Goal: Find contact information: Find contact information

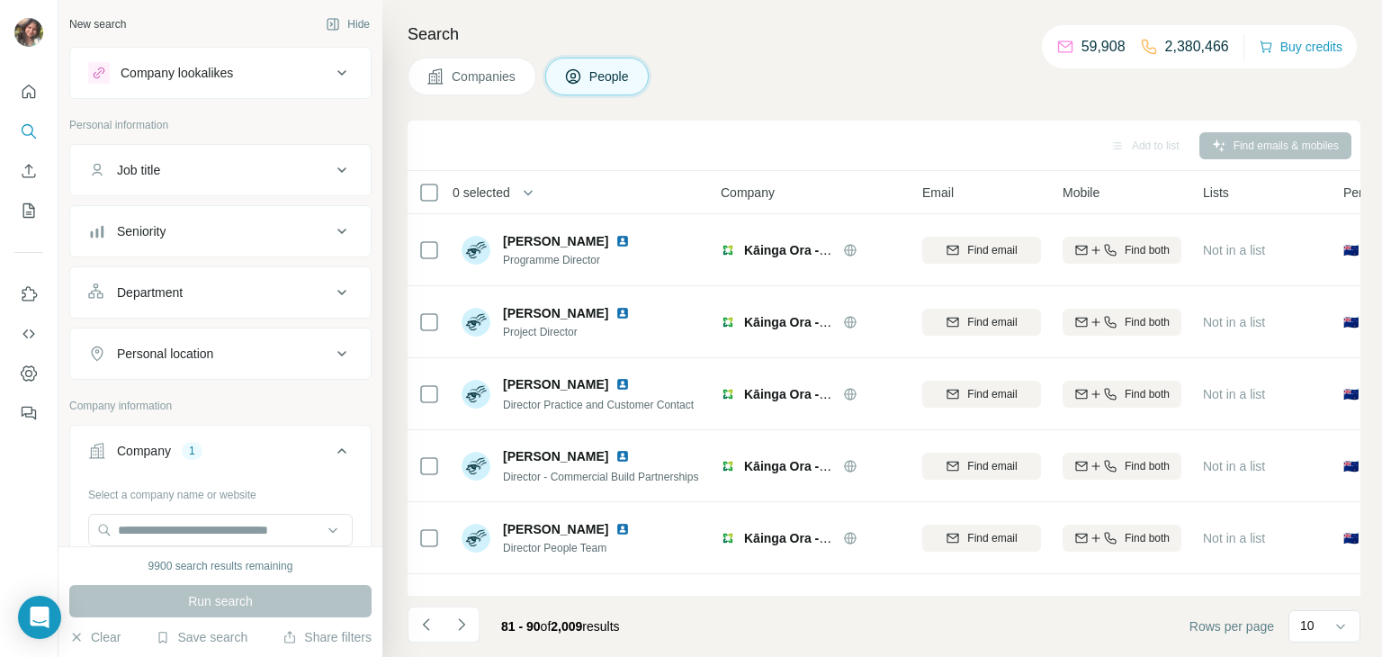
scroll to position [338, 0]
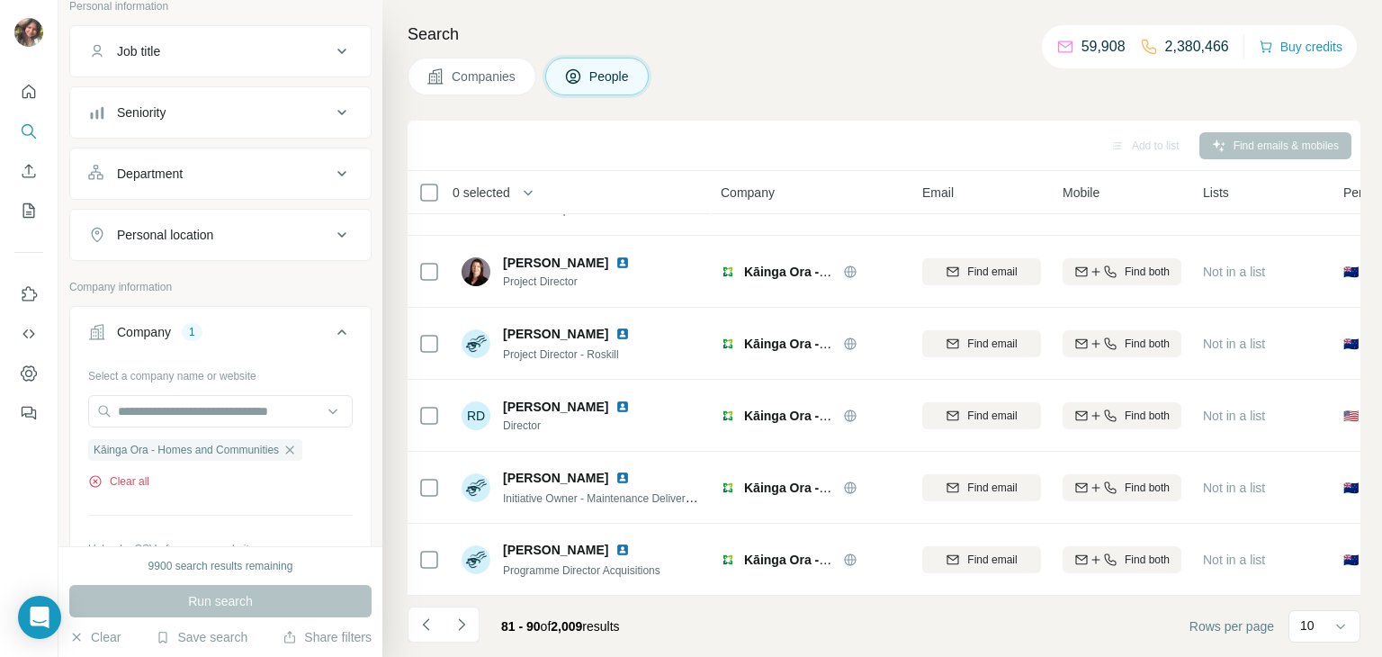
click at [130, 484] on button "Clear all" at bounding box center [118, 481] width 61 height 16
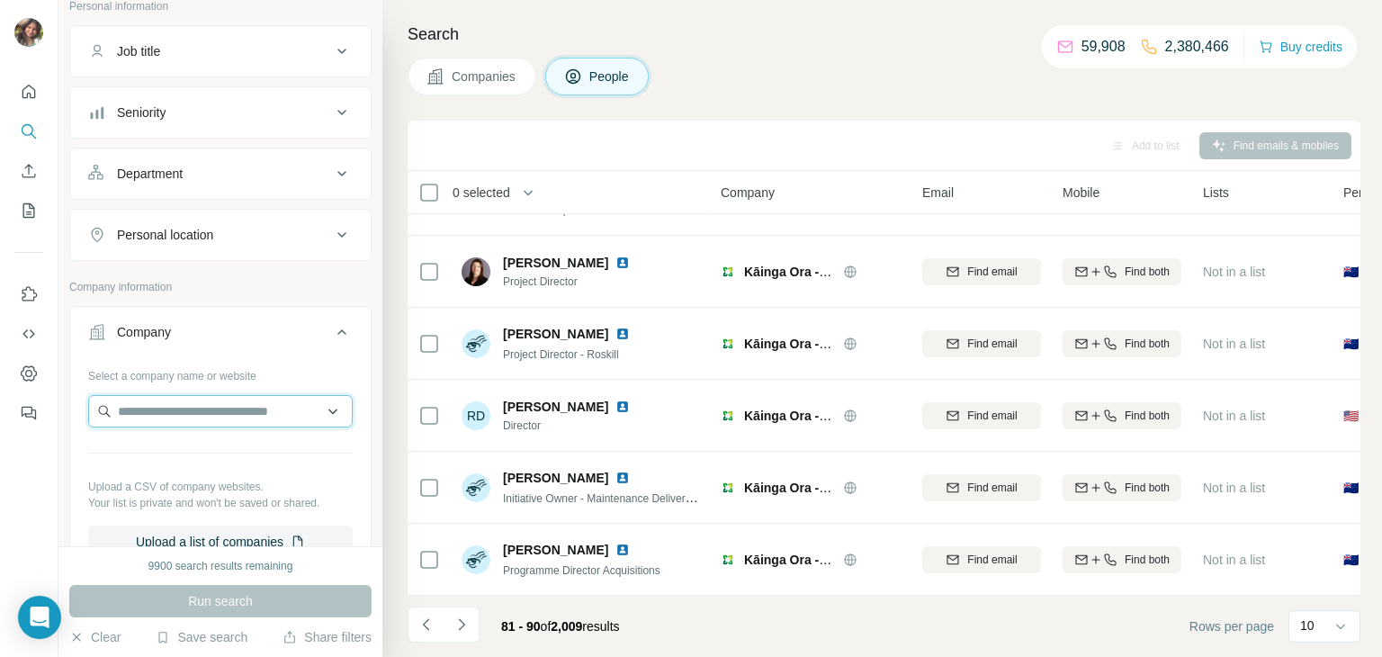
click at [184, 411] on input "text" at bounding box center [220, 411] width 265 height 32
type input "*******"
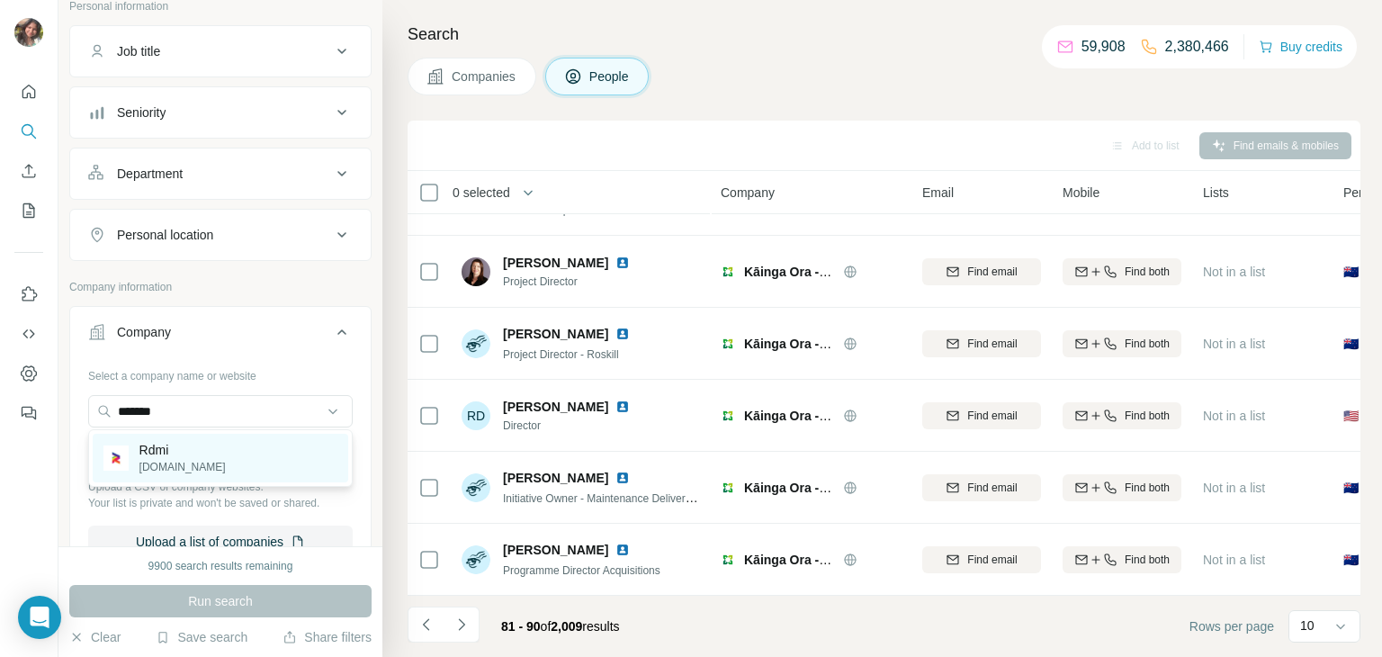
click at [205, 472] on div "Rdmi [DOMAIN_NAME]" at bounding box center [221, 458] width 256 height 49
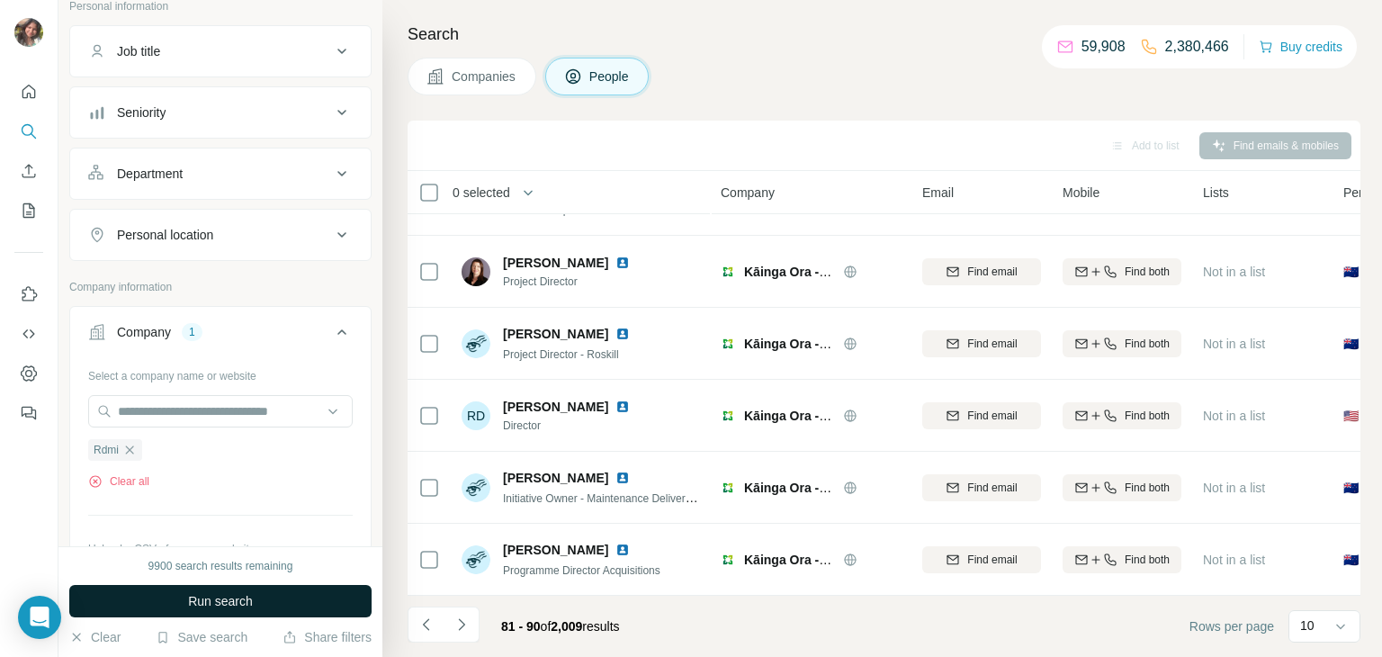
click at [200, 592] on span "Run search" at bounding box center [220, 601] width 65 height 18
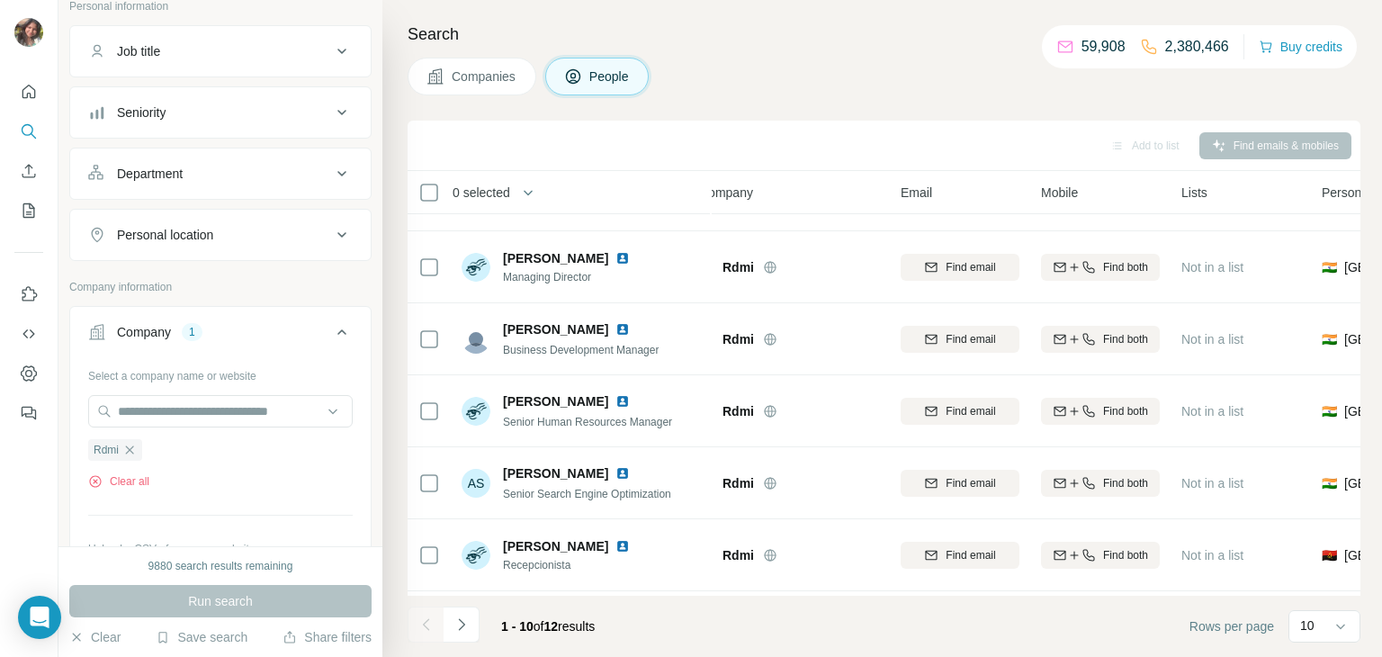
scroll to position [0, 22]
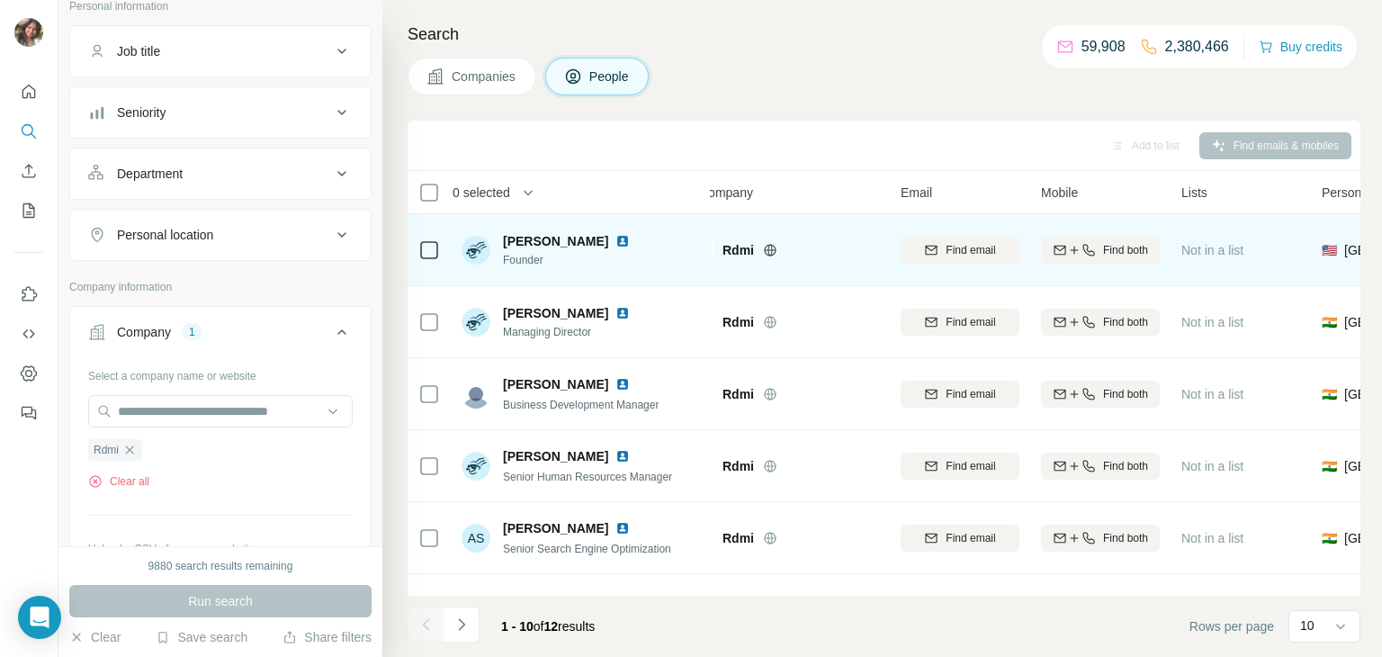
click at [544, 235] on span "[PERSON_NAME]" at bounding box center [555, 241] width 105 height 18
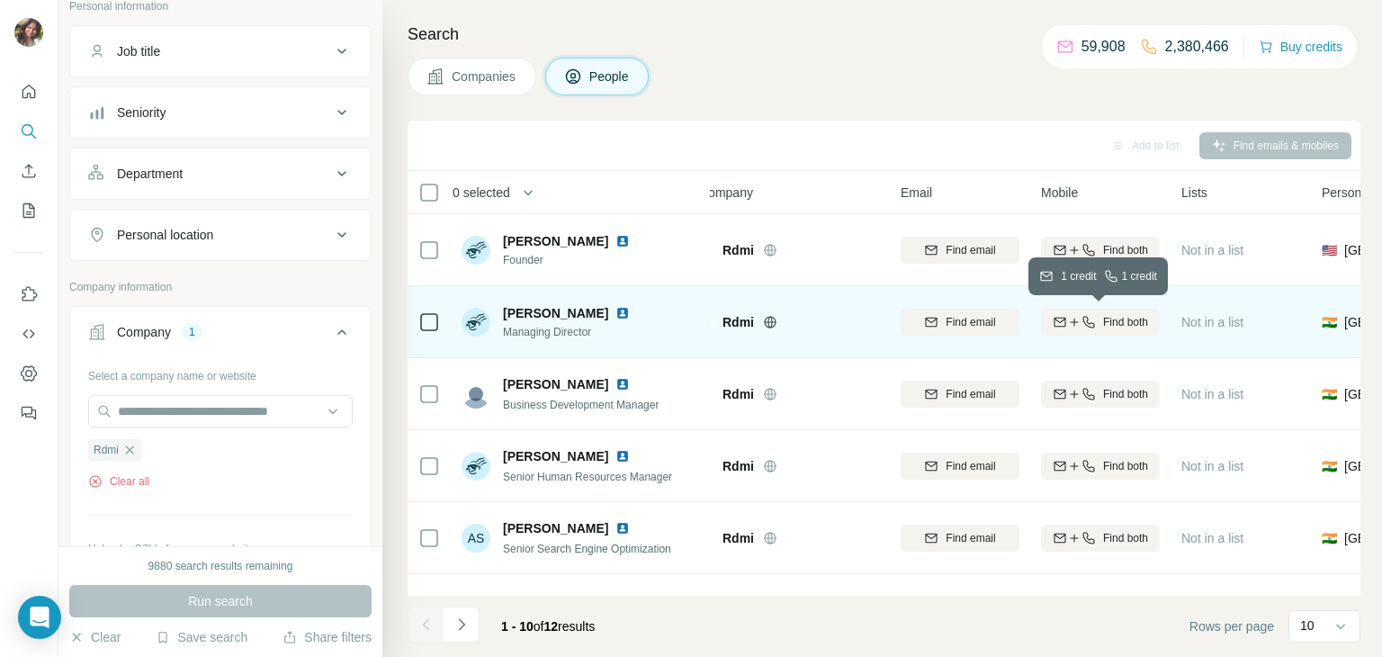
click at [1117, 310] on button "Find both" at bounding box center [1100, 322] width 119 height 27
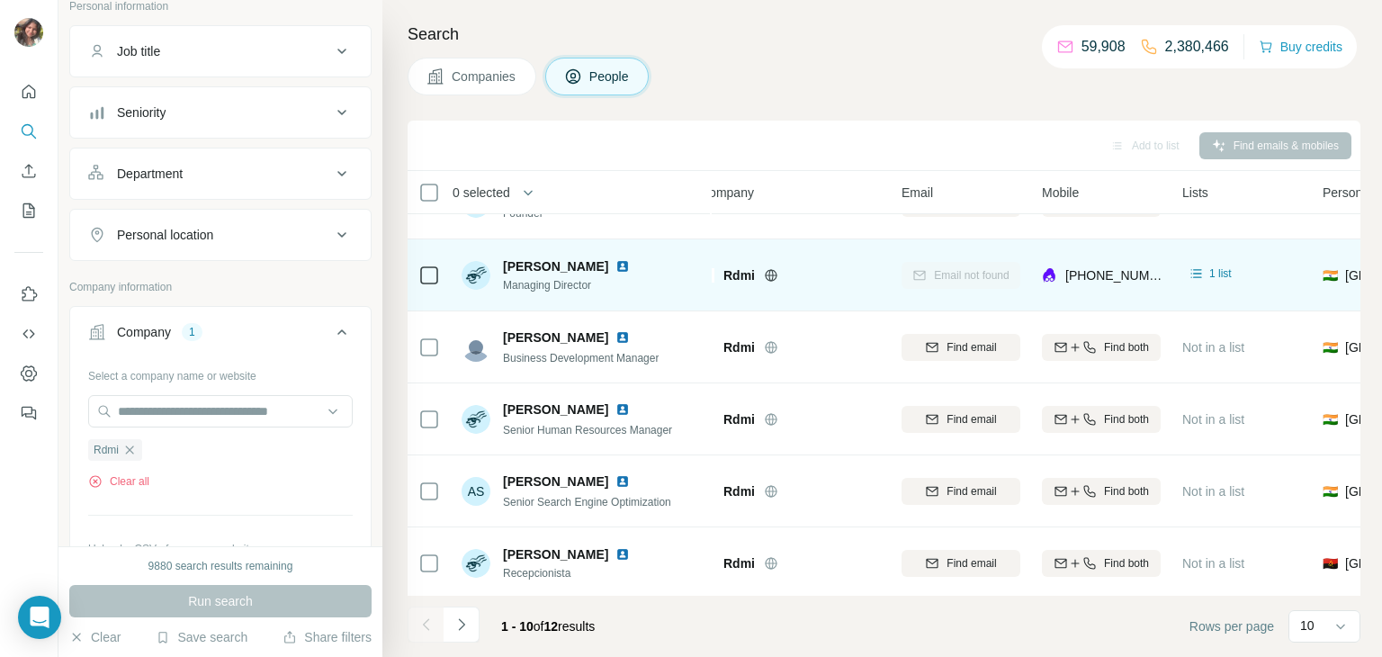
scroll to position [46, 21]
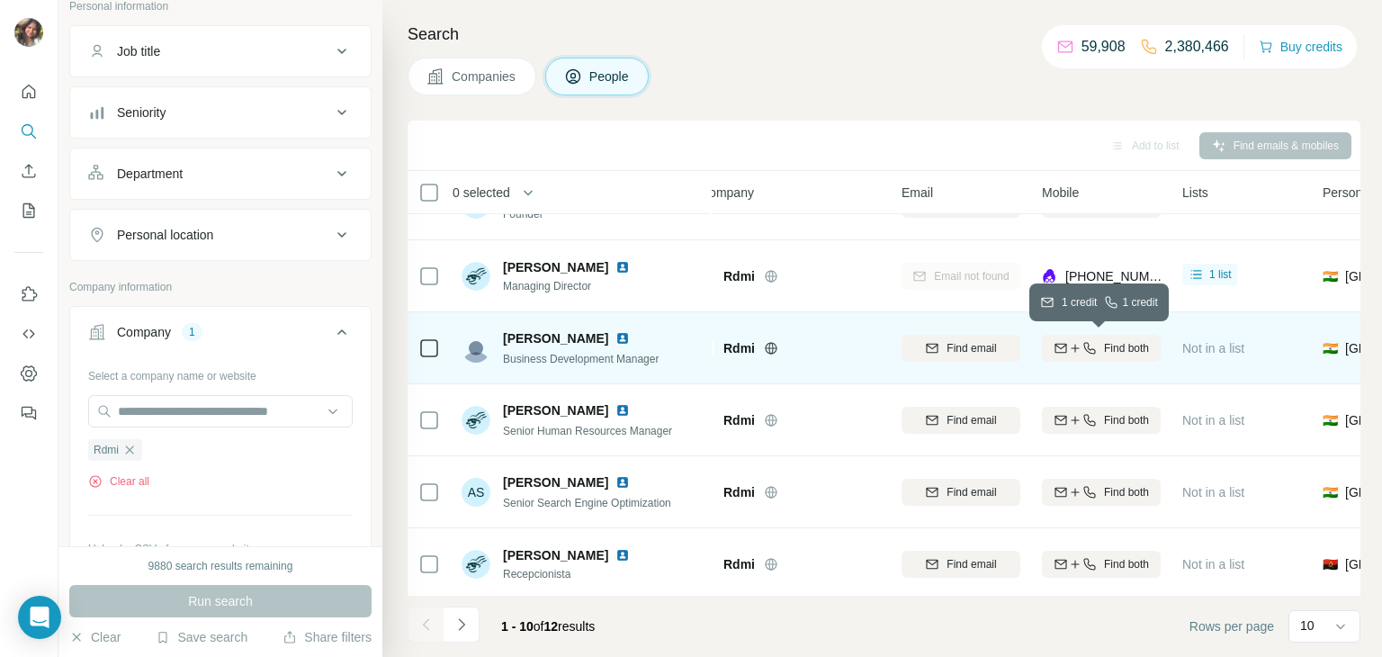
click at [1119, 345] on span "Find both" at bounding box center [1126, 348] width 45 height 16
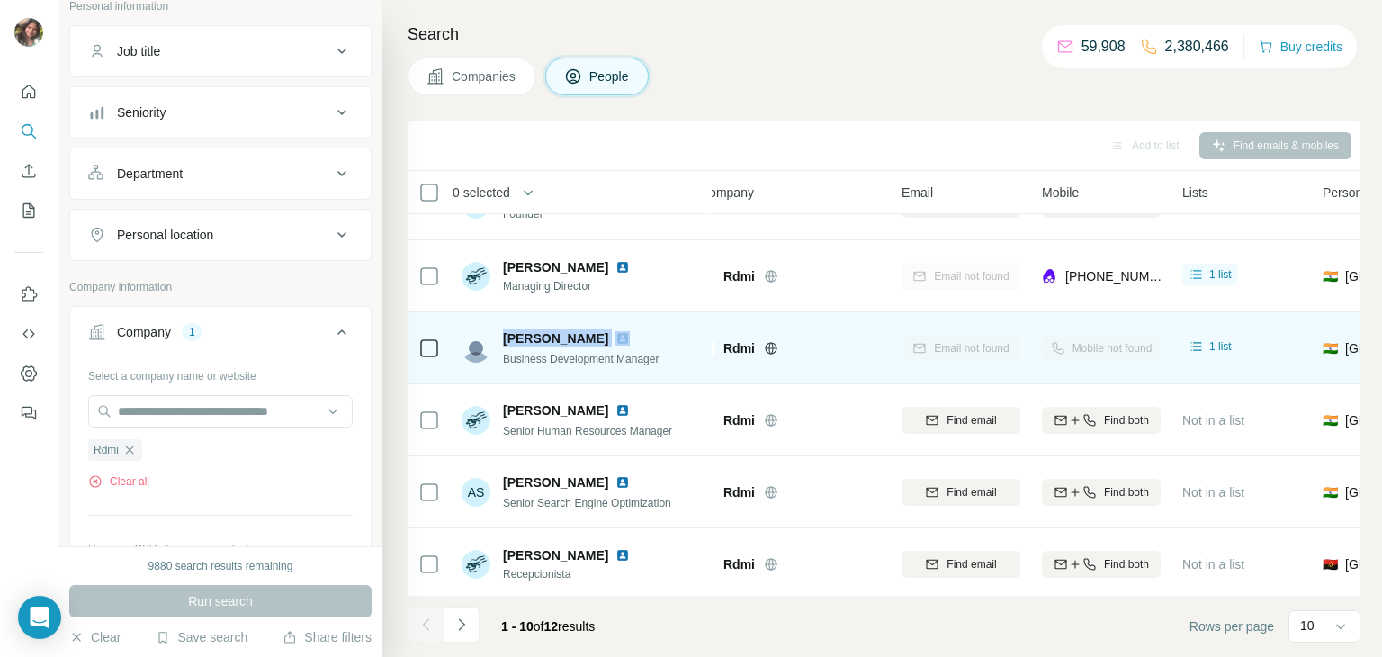
drag, startPoint x: 589, startPoint y: 328, endPoint x: 501, endPoint y: 328, distance: 87.3
click at [501, 329] on div "[PERSON_NAME] Business Development Manager" at bounding box center [560, 348] width 197 height 38
copy span "[PERSON_NAME]"
